Goal: Task Accomplishment & Management: Use online tool/utility

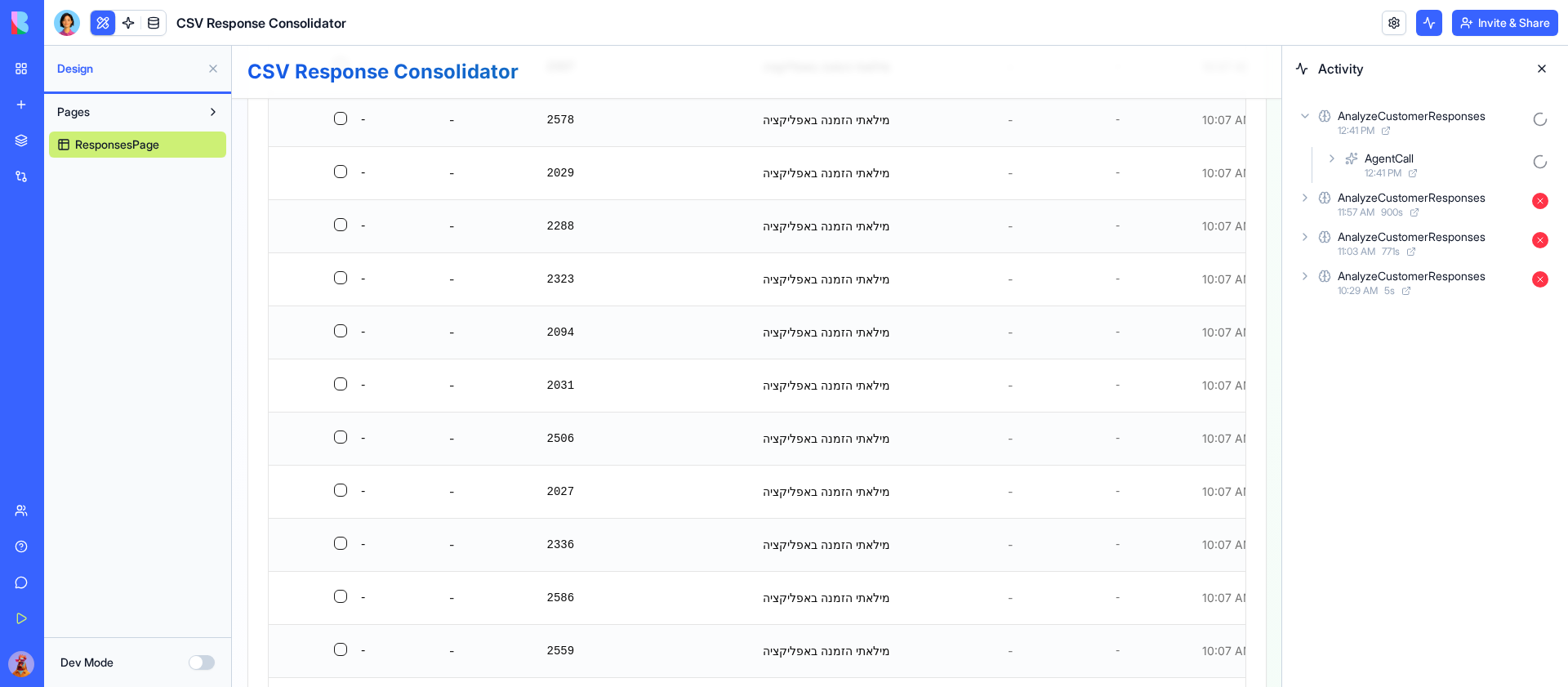
scroll to position [2661, 0]
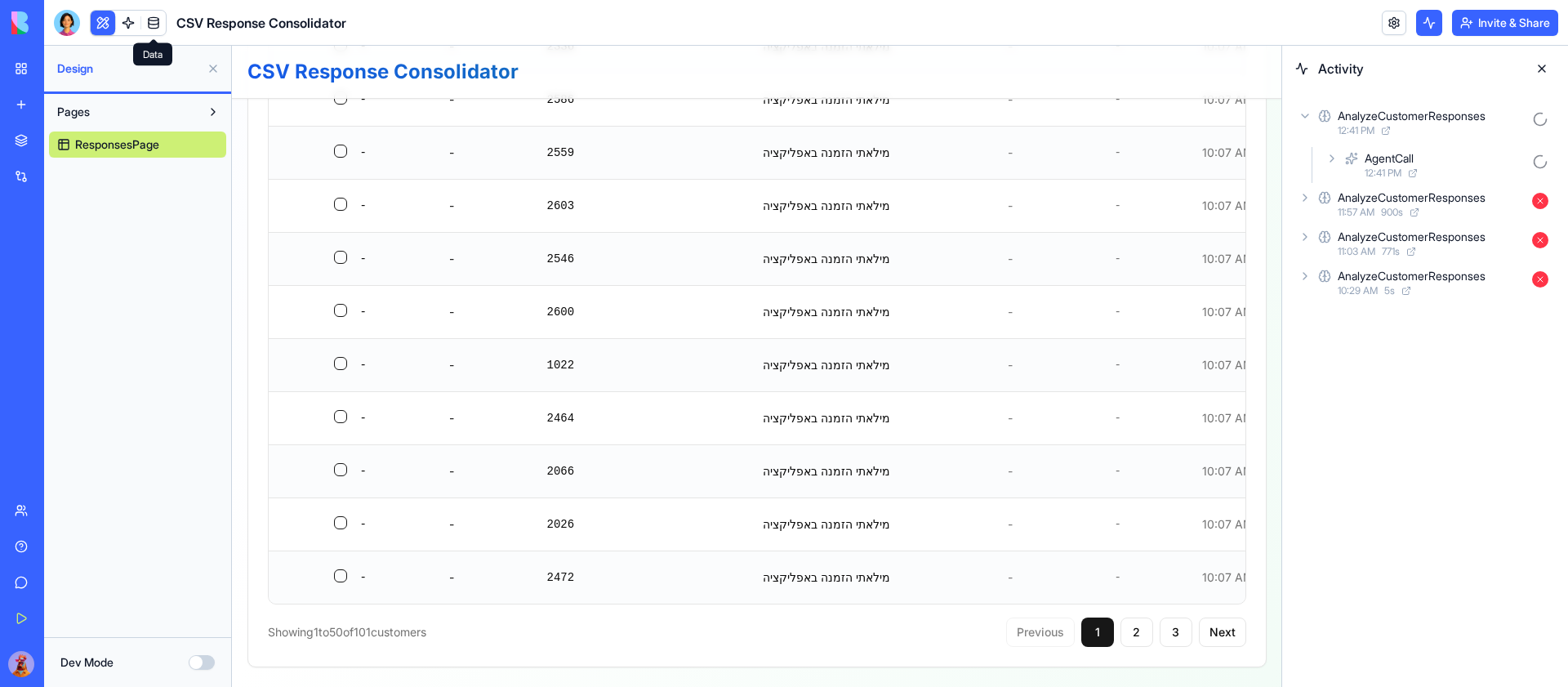
click at [159, 19] on link at bounding box center [153, 22] width 25 height 25
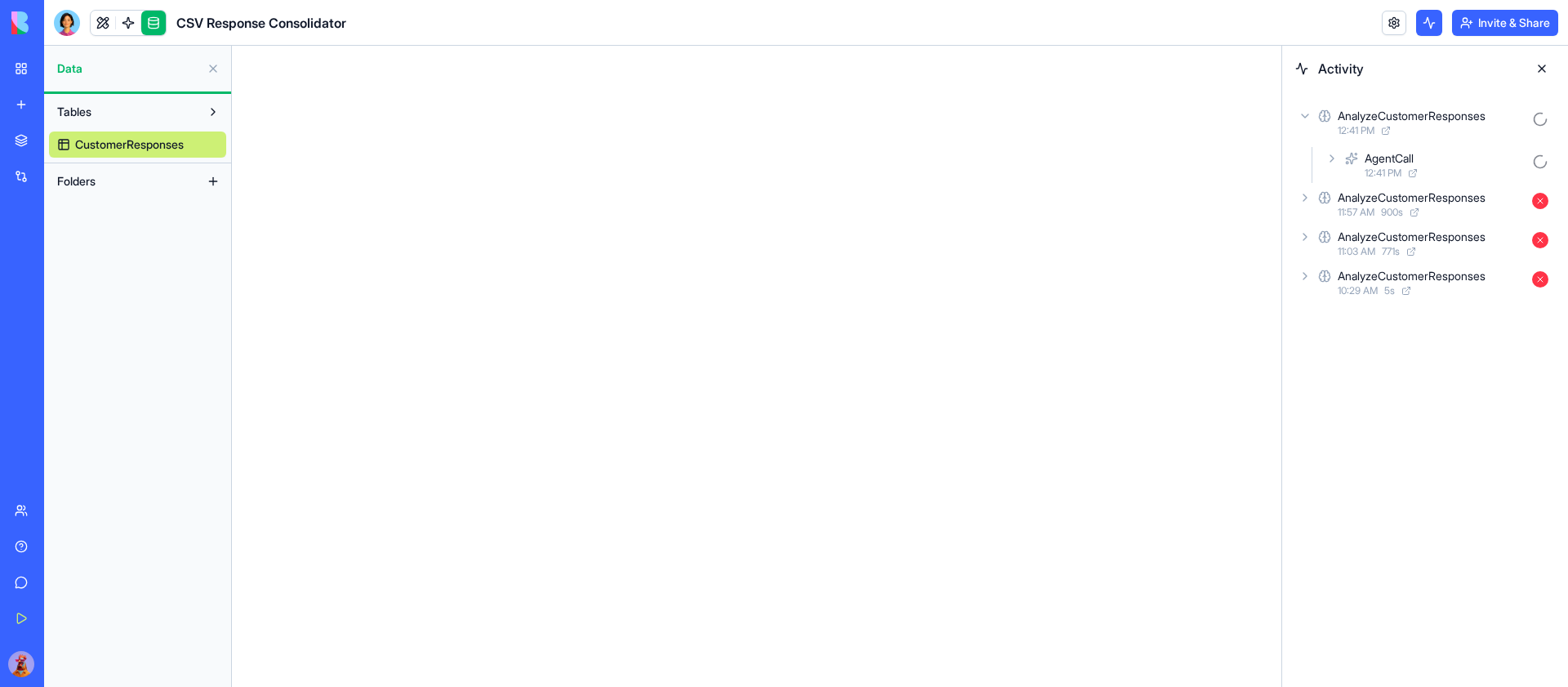
click at [151, 21] on link at bounding box center [153, 22] width 25 height 25
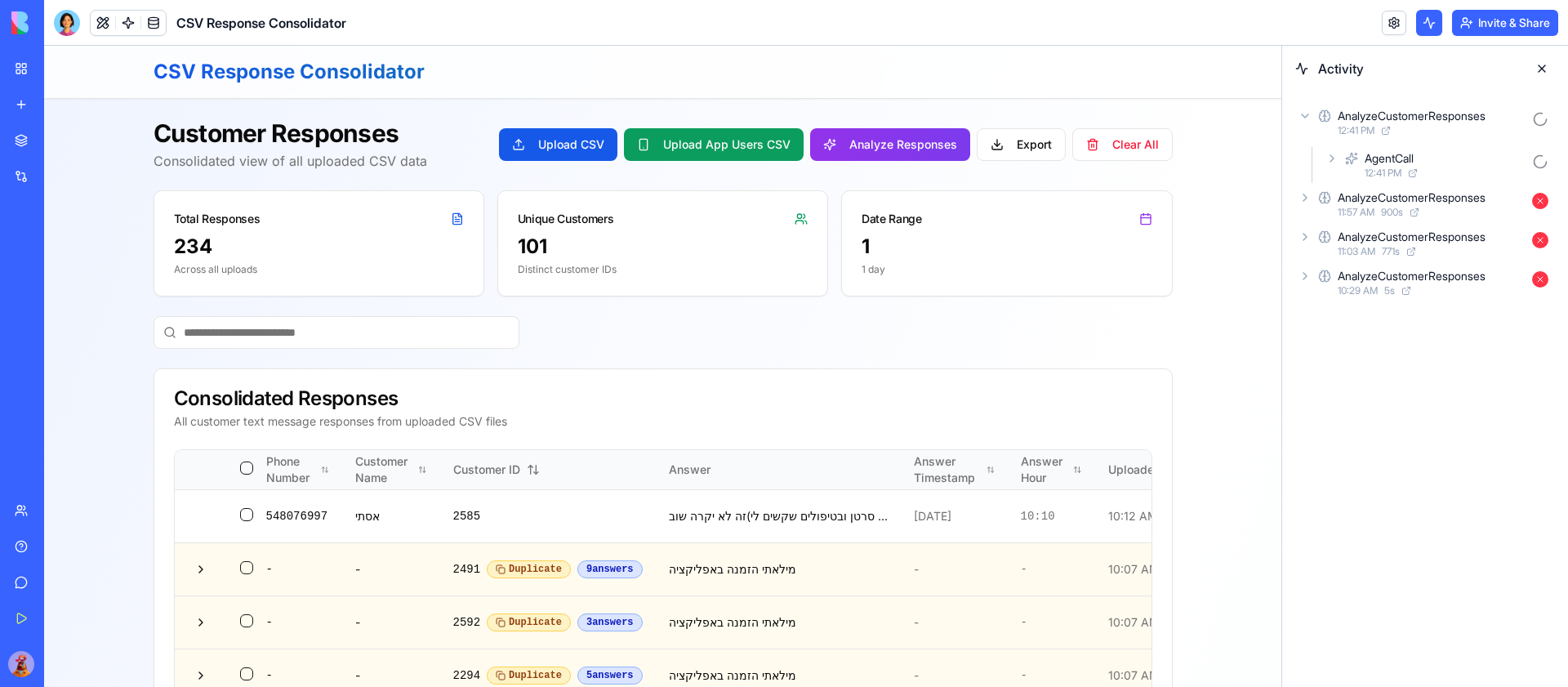
click at [151, 19] on link at bounding box center [153, 22] width 25 height 25
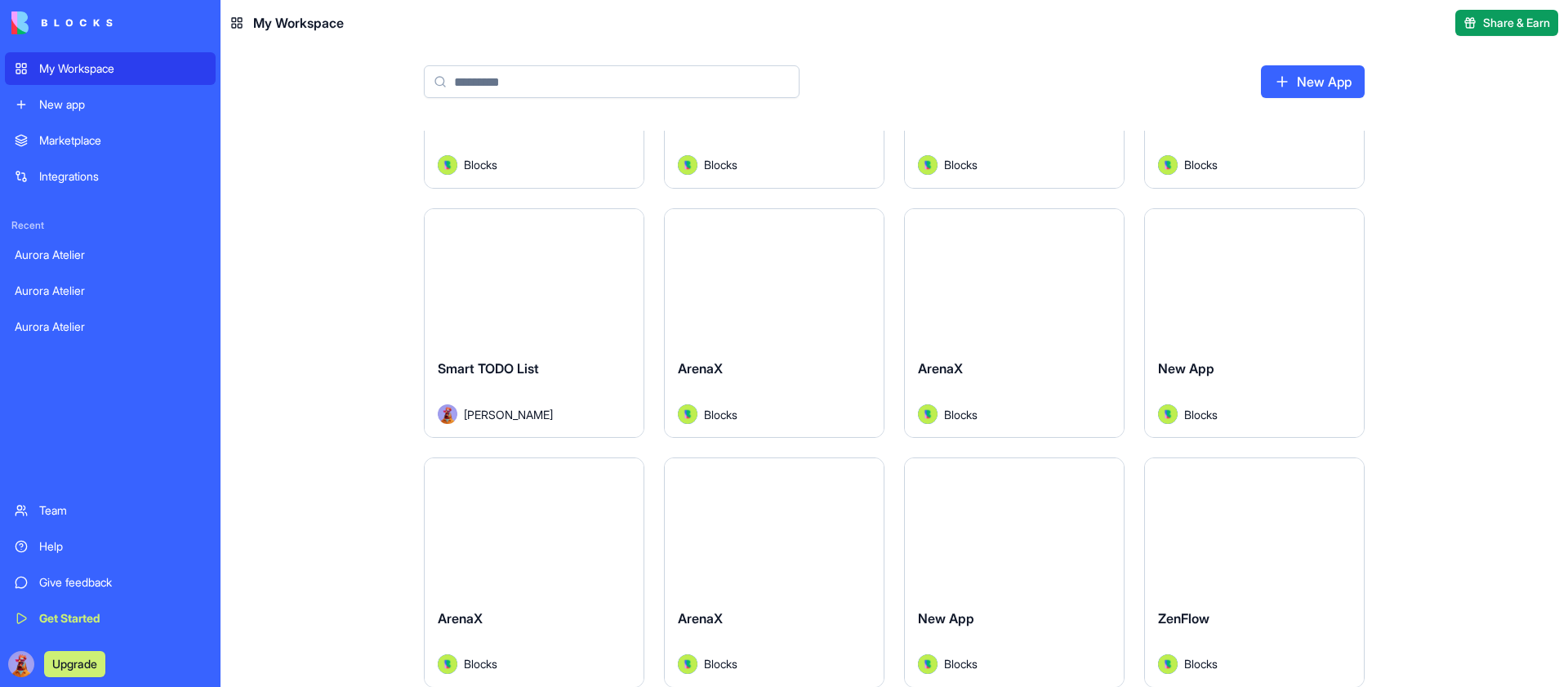
scroll to position [173, 0]
click at [533, 269] on button "Launch" at bounding box center [534, 276] width 123 height 33
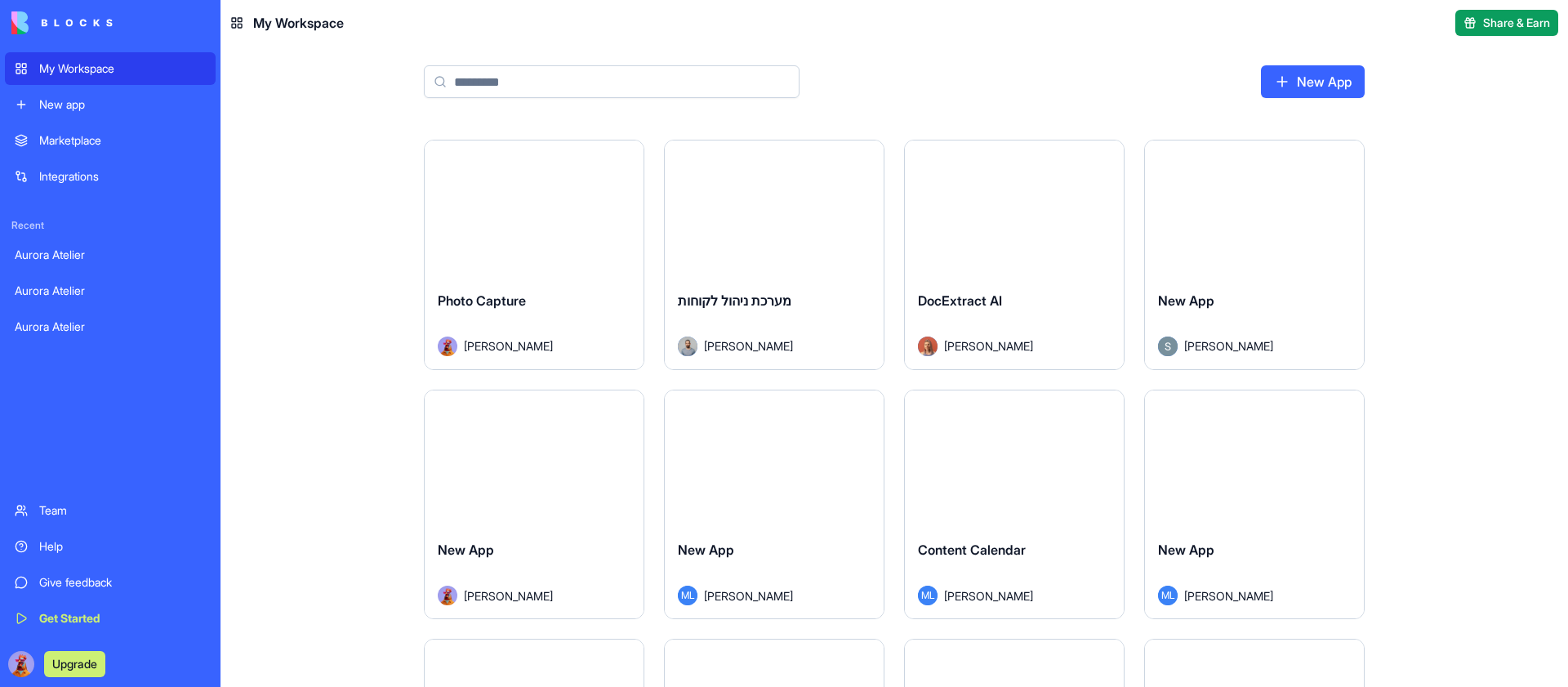
scroll to position [1985, 0]
click at [517, 447] on button "Launch" at bounding box center [534, 460] width 123 height 33
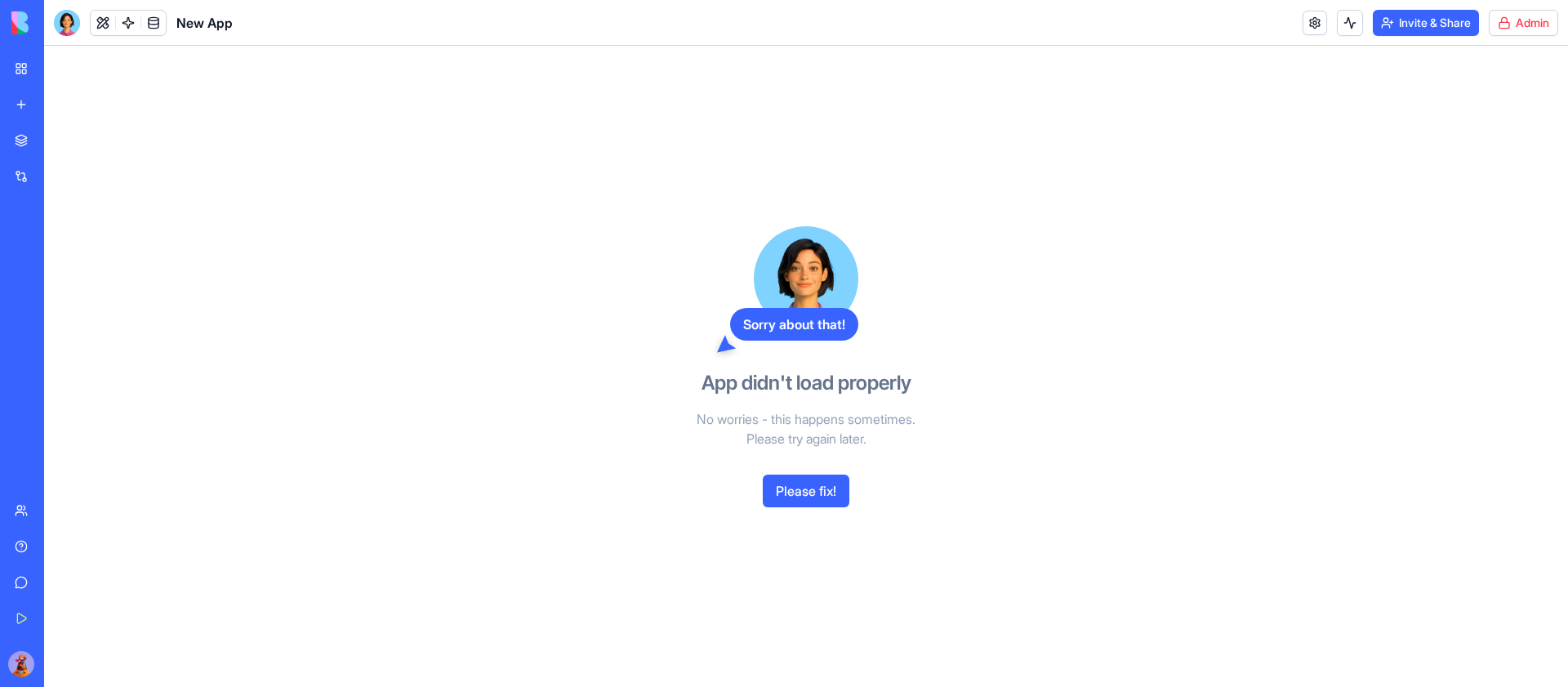
click at [1488, 21] on html "My Workspace New app Marketplace Integrations Recent Aurora Atelier Aurora Atel…" at bounding box center [784, 344] width 1568 height 687
click at [1464, 87] on span "Delete app" at bounding box center [1465, 86] width 56 height 16
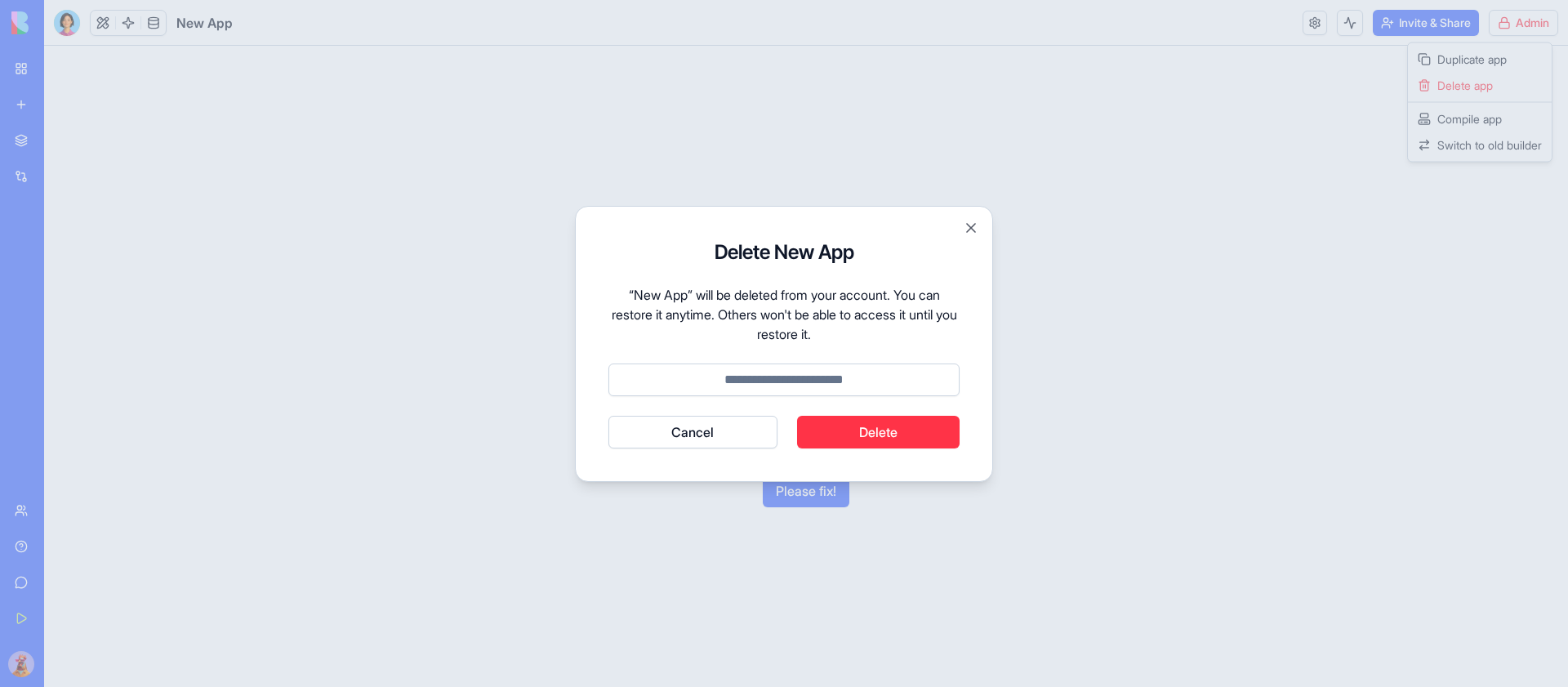
click at [796, 382] on input at bounding box center [784, 379] width 351 height 33
type input "******"
click at [608, 415] on button "Cancel" at bounding box center [692, 432] width 169 height 33
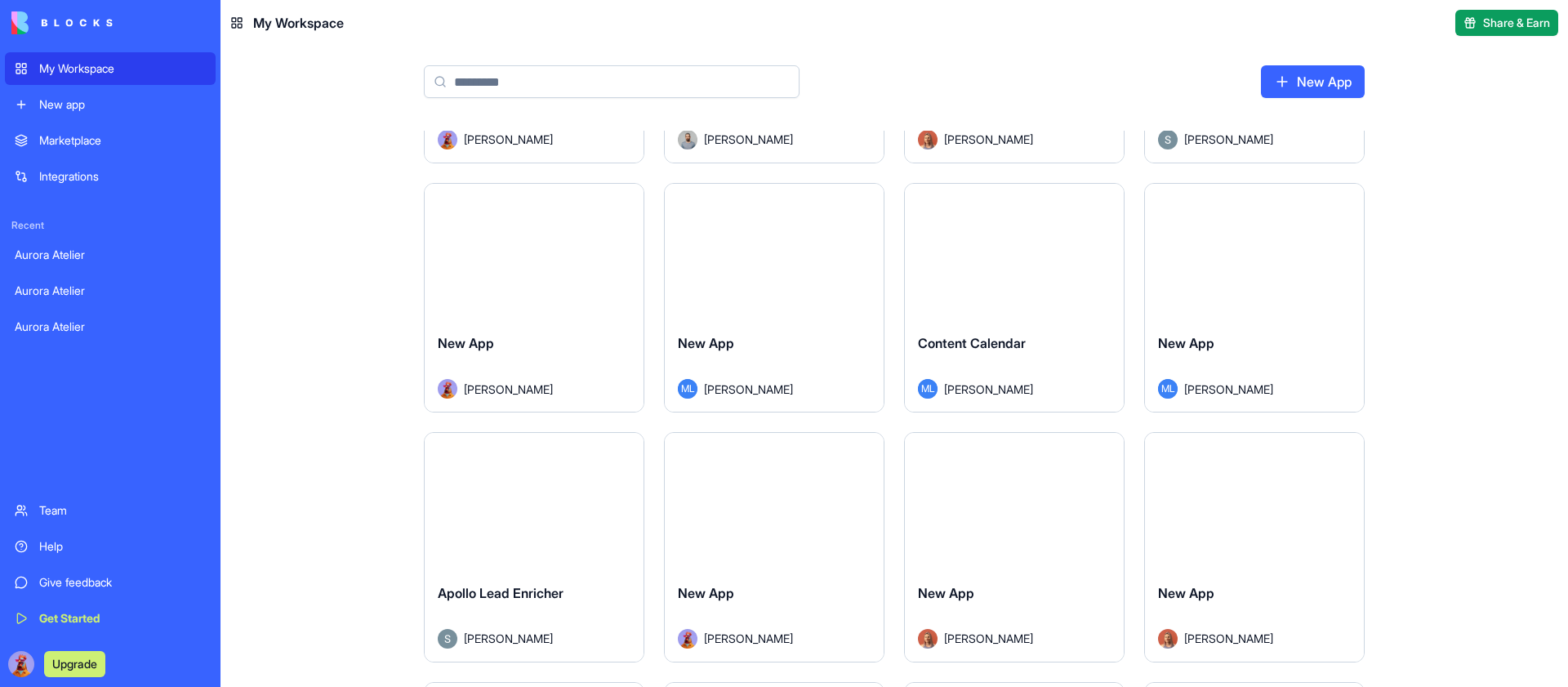
scroll to position [2194, 0]
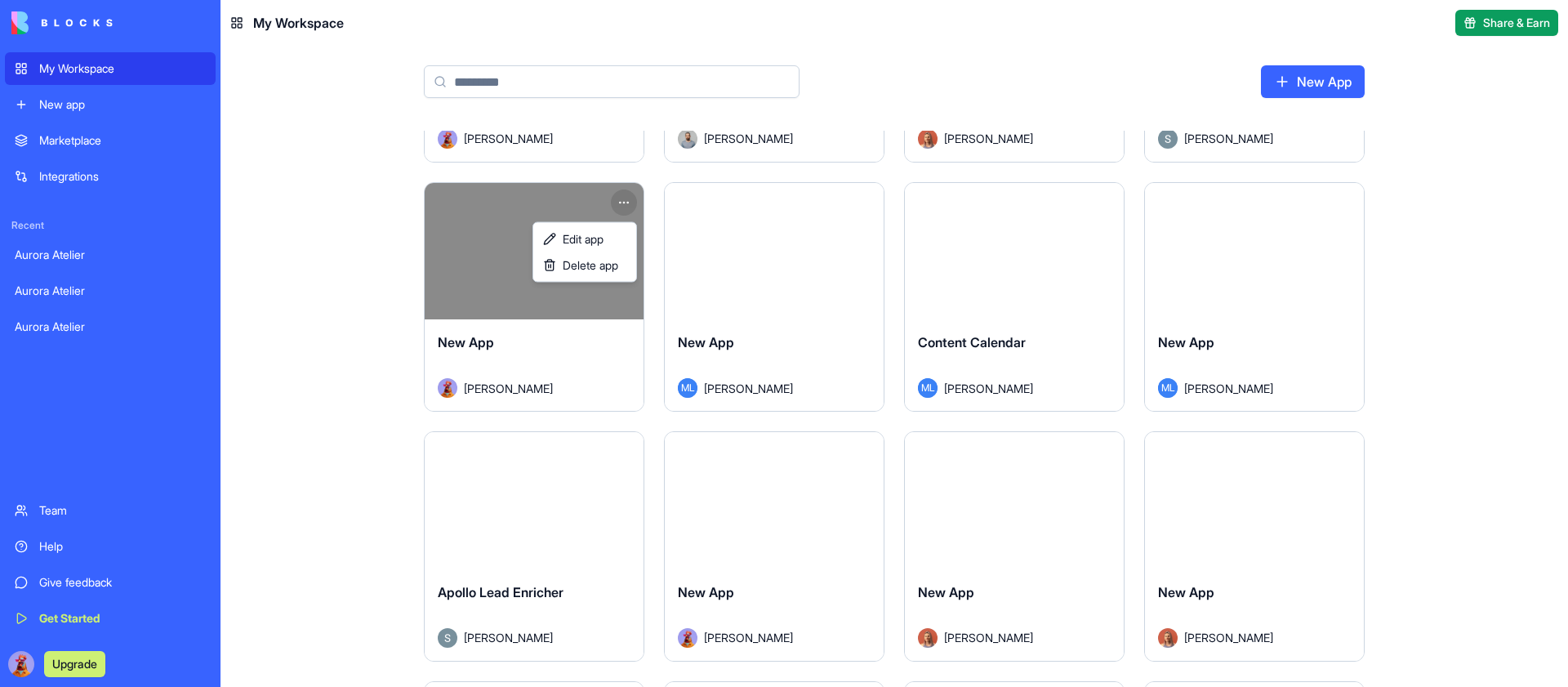
click at [621, 203] on html "My Workspace New app Marketplace Integrations Recent Aurora Atelier Aurora Atel…" at bounding box center [784, 344] width 1568 height 687
click at [586, 273] on div "Delete app" at bounding box center [584, 266] width 96 height 27
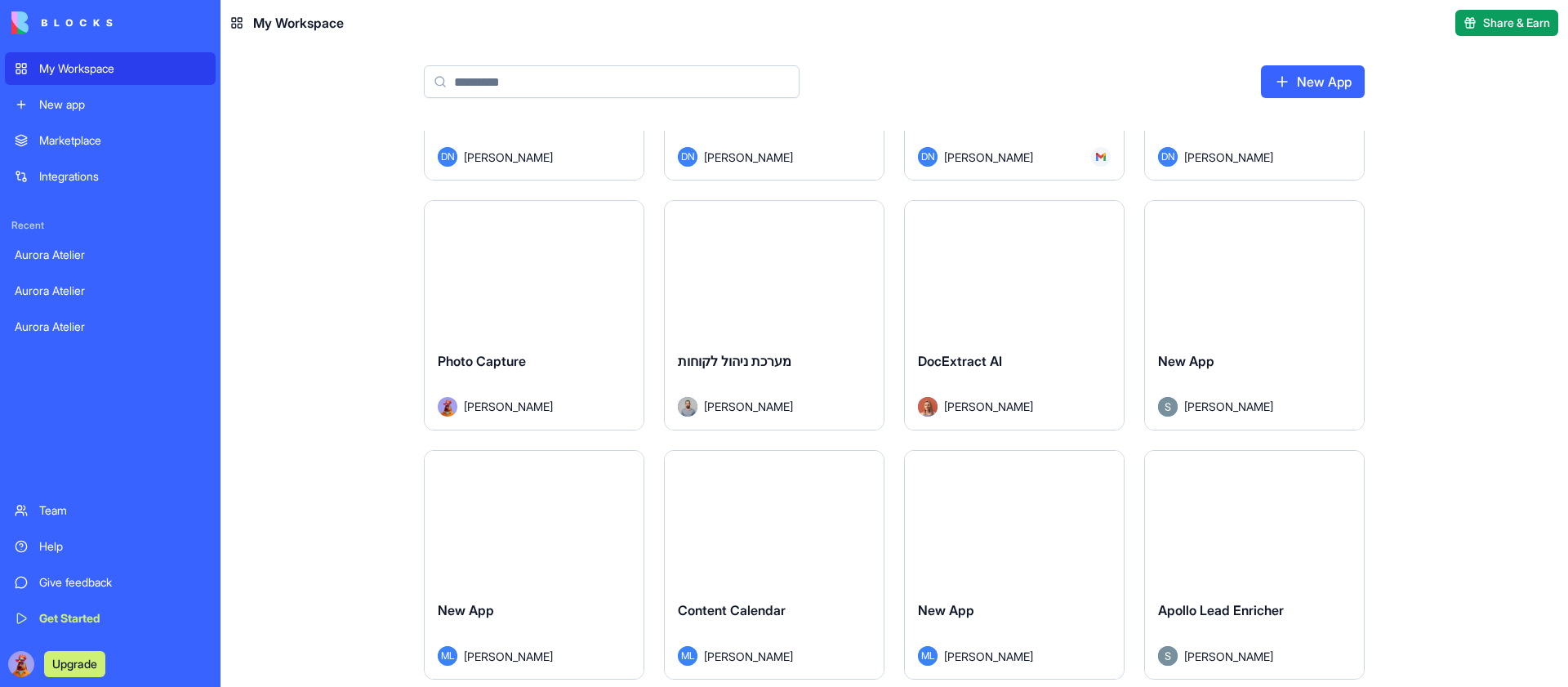
scroll to position [1907, 0]
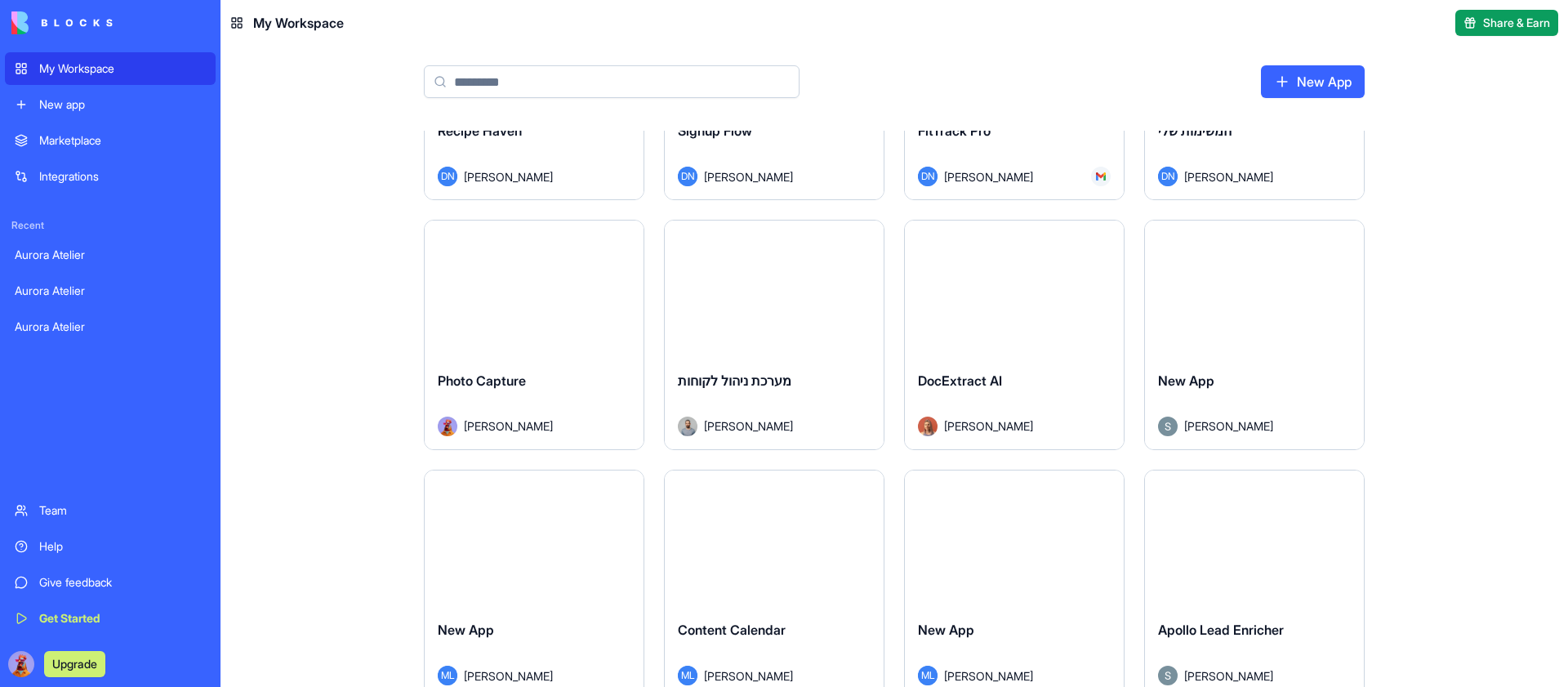
click at [625, 235] on html "My Workspace New app Marketplace Integrations Recent Aurora Atelier Aurora Atel…" at bounding box center [784, 344] width 1568 height 687
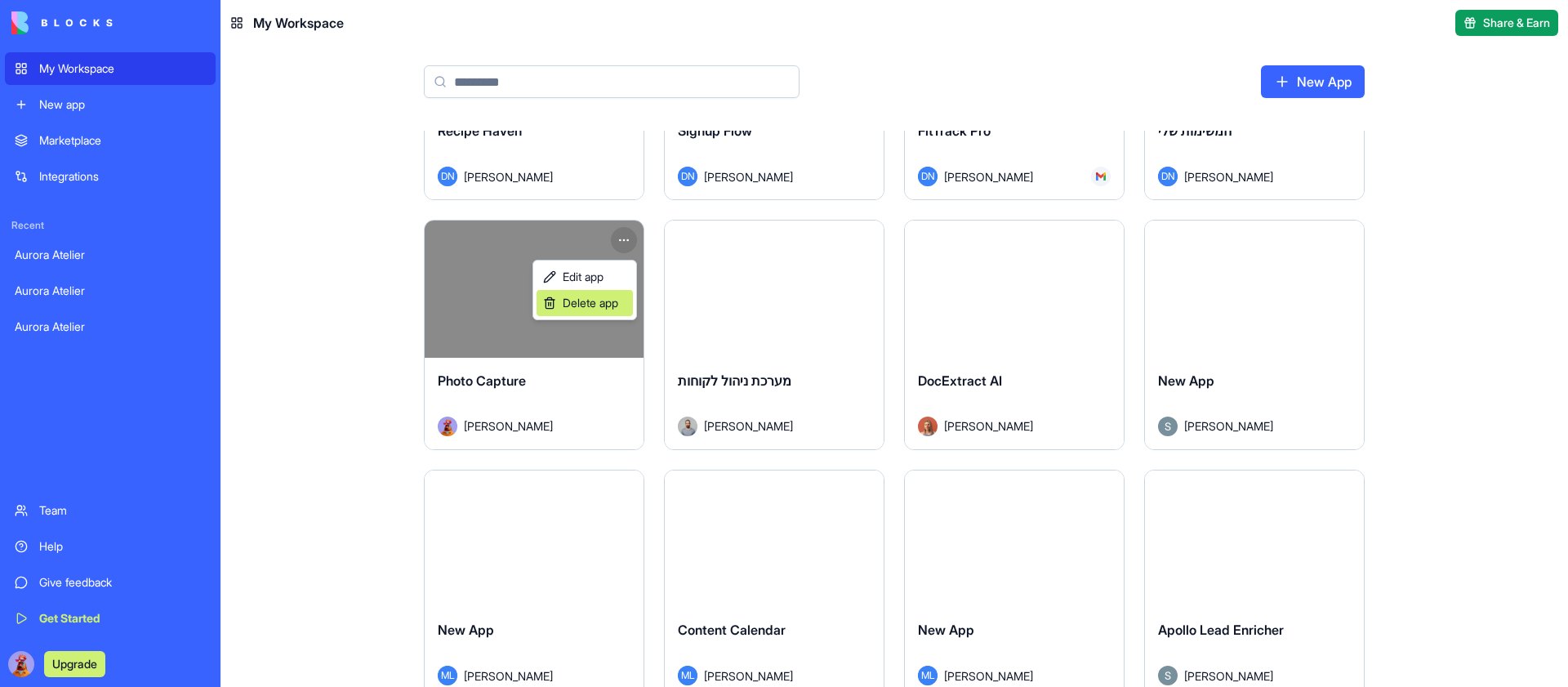
click at [586, 303] on span "Delete app" at bounding box center [590, 302] width 56 height 16
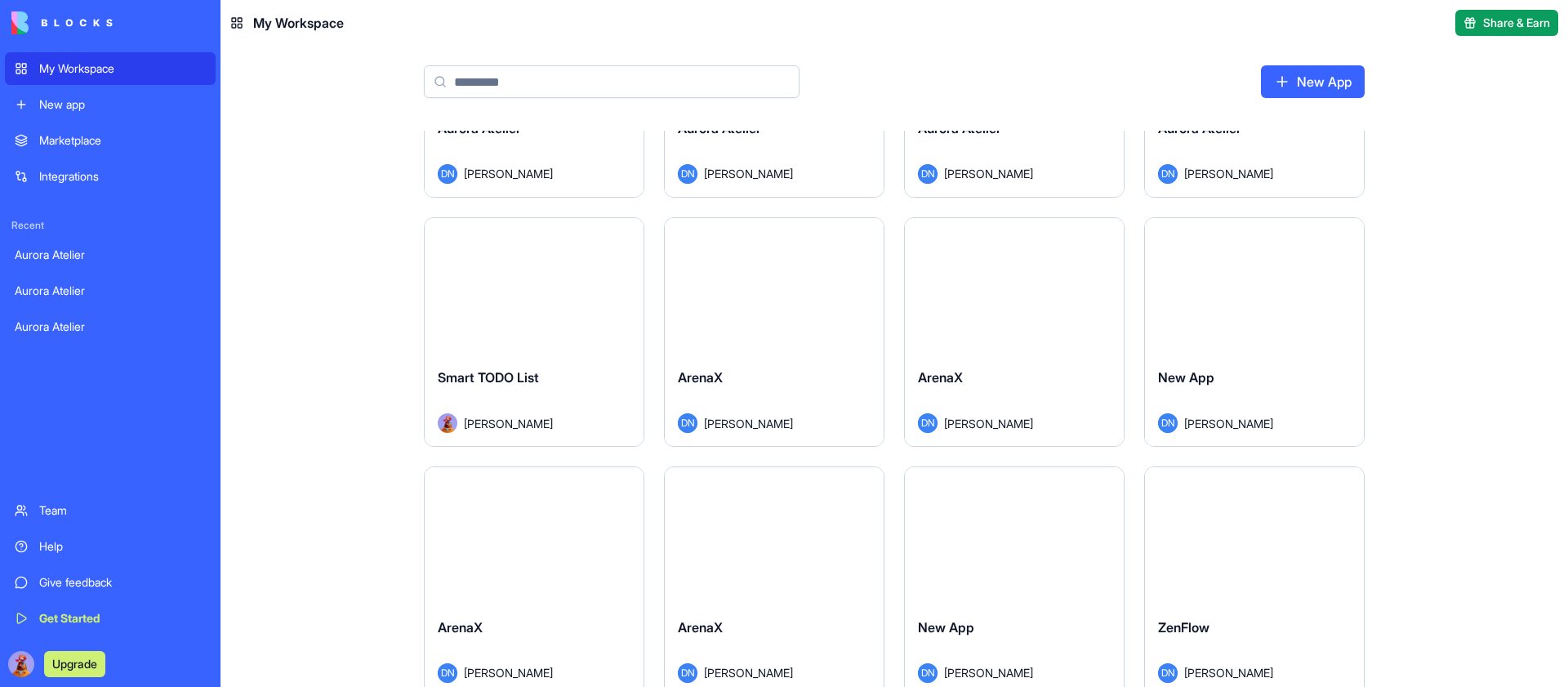
scroll to position [57, 0]
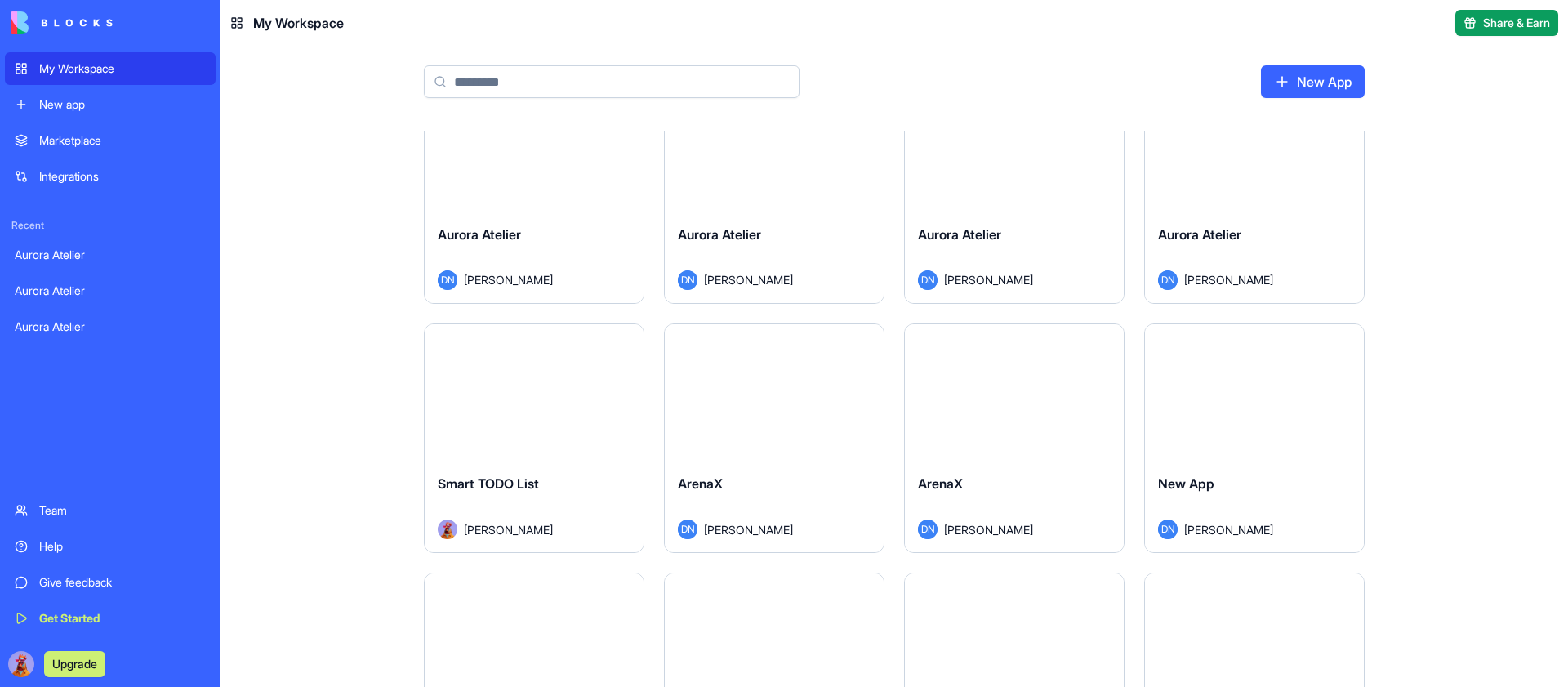
click at [525, 390] on button "Launch" at bounding box center [534, 391] width 123 height 33
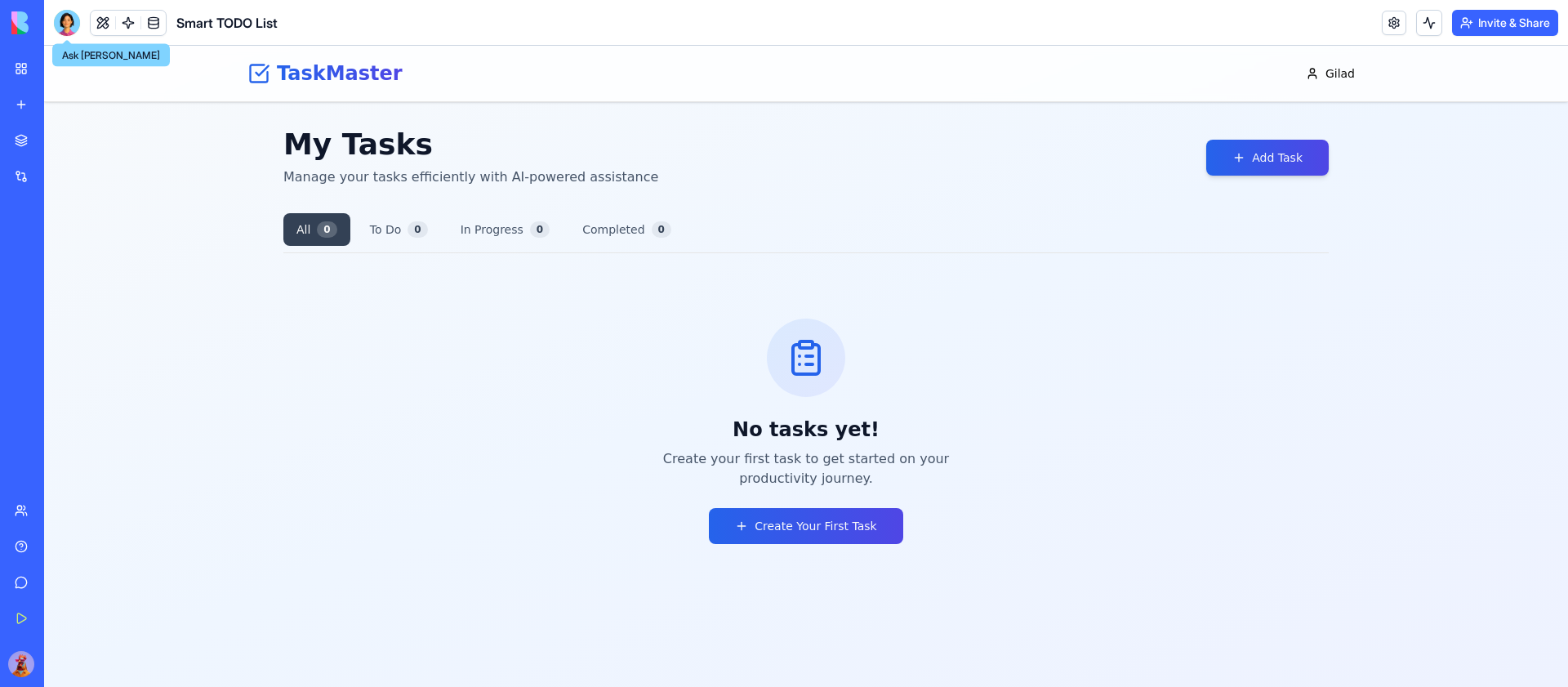
click at [73, 19] on div at bounding box center [67, 22] width 27 height 27
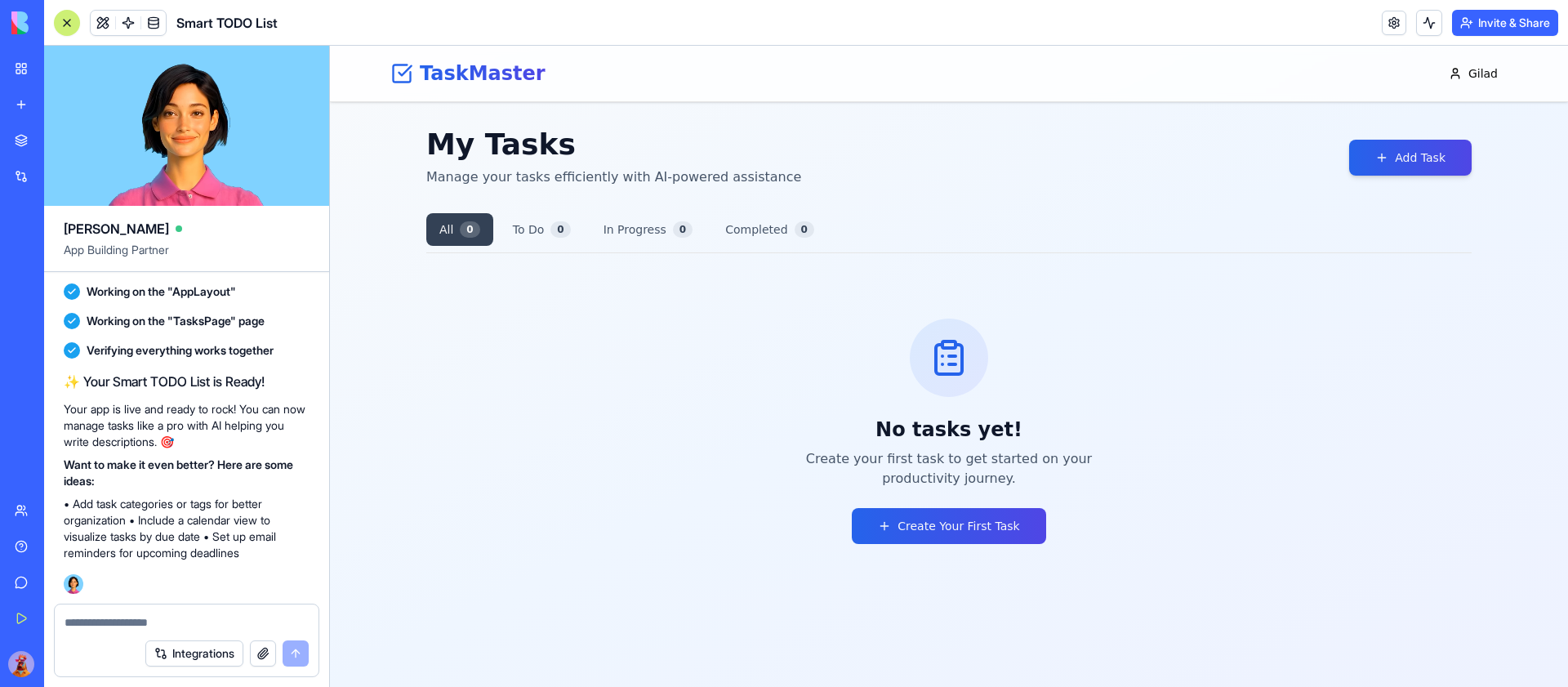
click at [143, 620] on textarea at bounding box center [186, 622] width 244 height 16
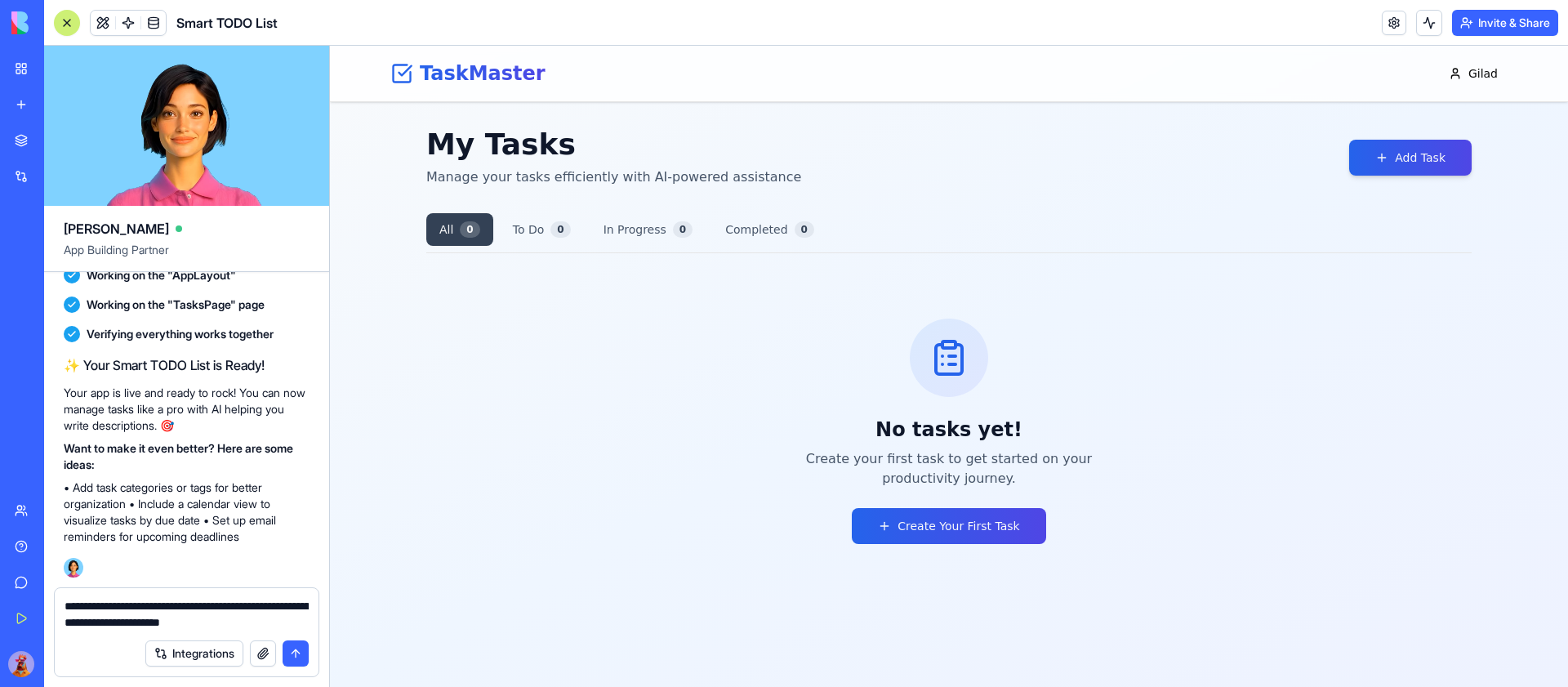
type textarea "**********"
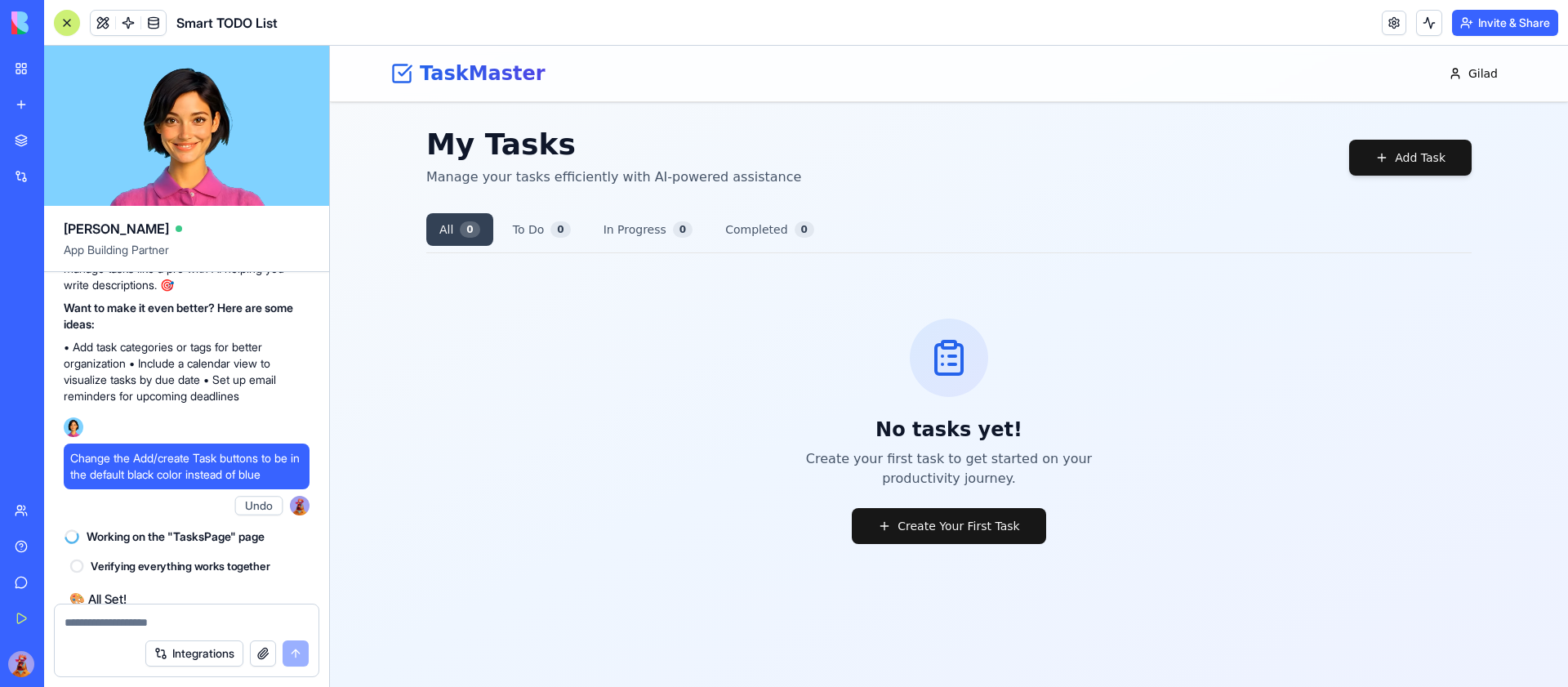
scroll to position [720, 0]
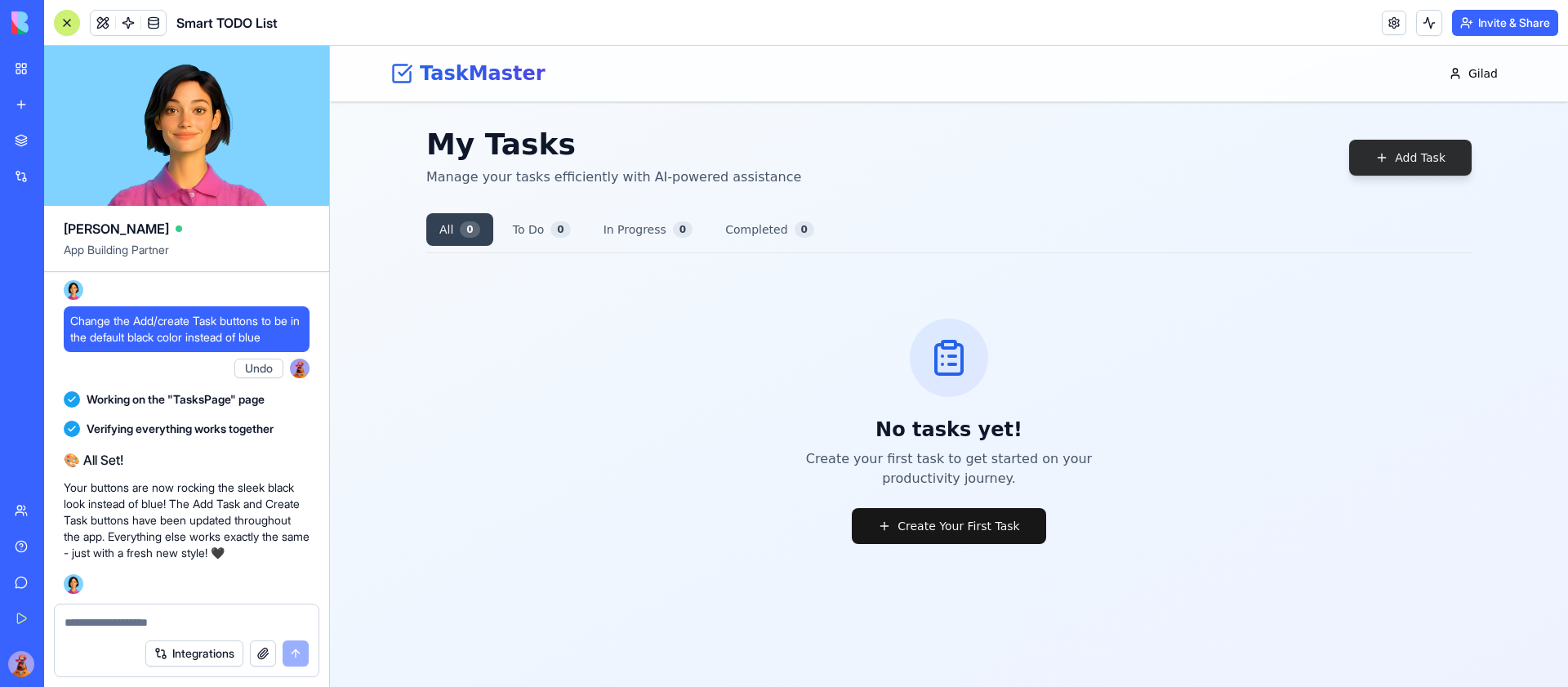
click at [1407, 161] on button "Add Task" at bounding box center [1410, 158] width 123 height 36
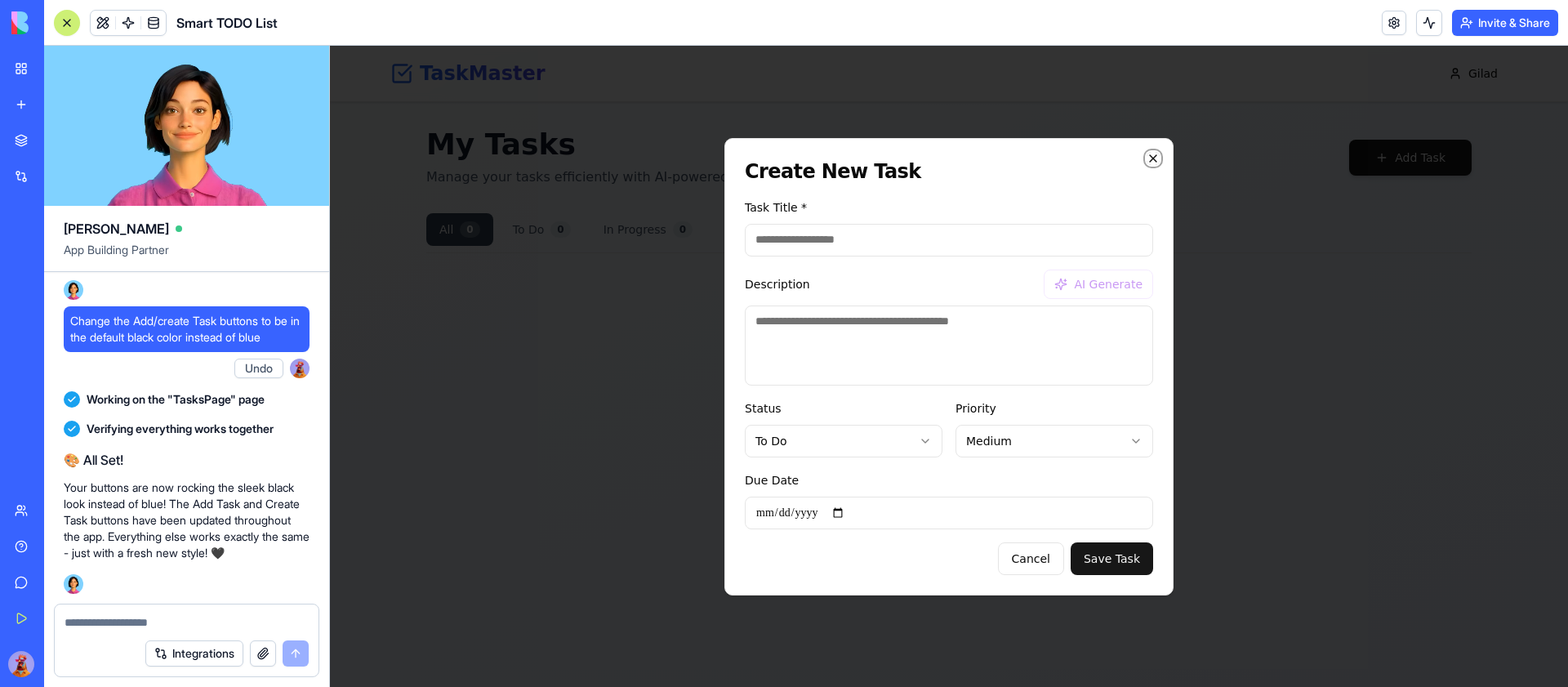
click at [1152, 159] on icon "button" at bounding box center [1152, 158] width 13 height 13
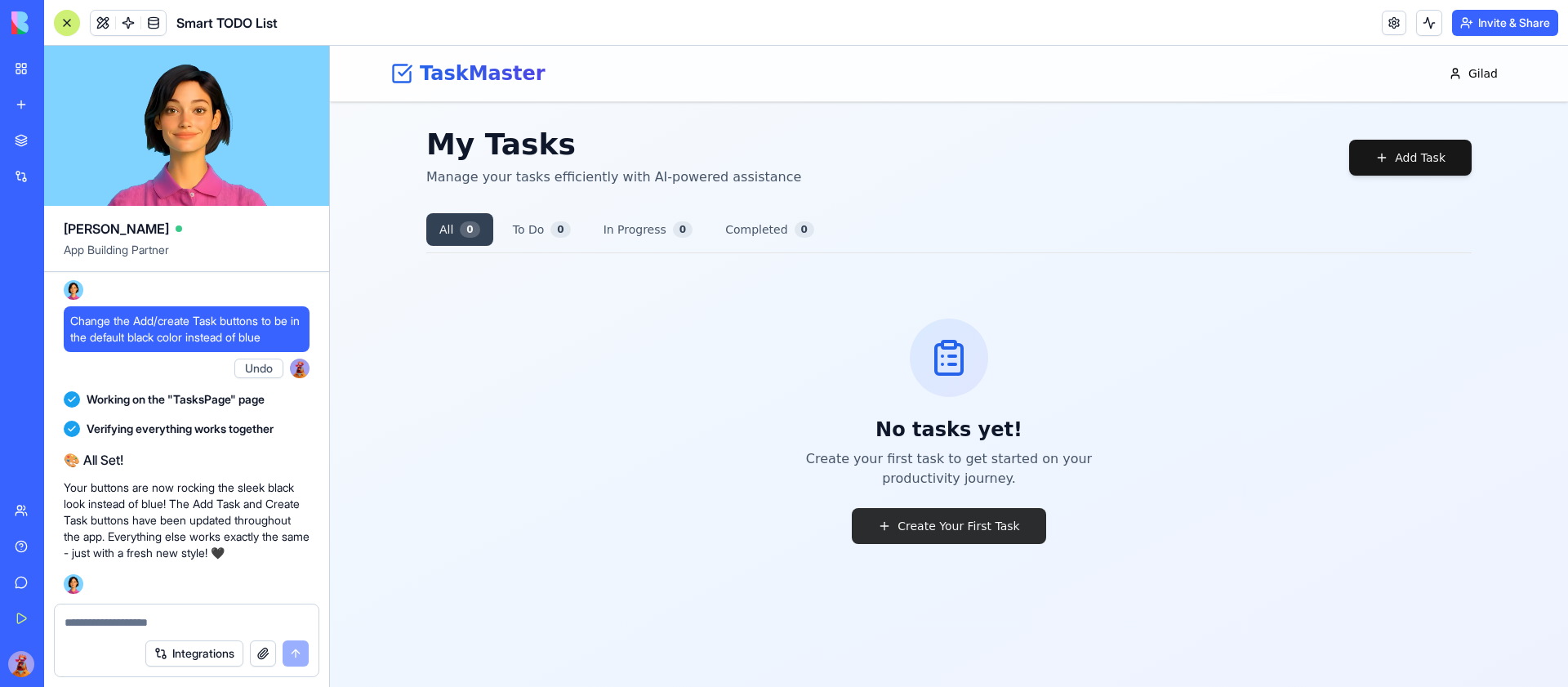
click at [913, 518] on button "Create Your First Task" at bounding box center [949, 526] width 194 height 36
